Goal: Task Accomplishment & Management: Manage account settings

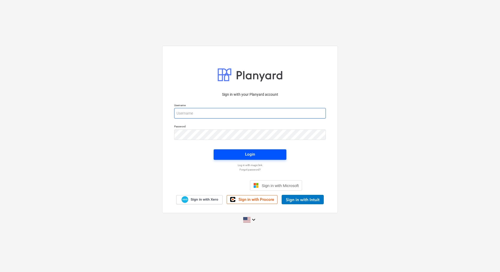
type input "[PERSON_NAME][EMAIL_ADDRESS][DOMAIN_NAME]"
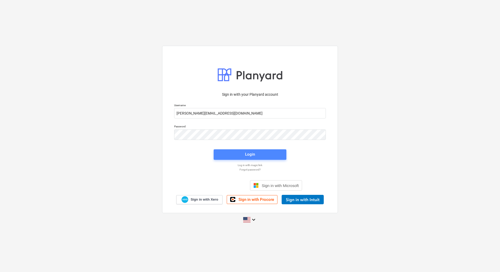
click at [253, 153] on div "Login" at bounding box center [250, 154] width 10 height 7
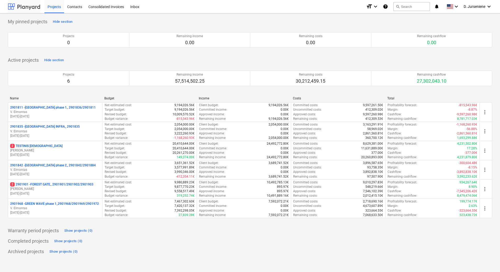
drag, startPoint x: 31, startPoint y: 6, endPoint x: 27, endPoint y: 0, distance: 7.0
click at [31, 6] on div at bounding box center [24, 6] width 32 height 13
